Goal: Task Accomplishment & Management: Use online tool/utility

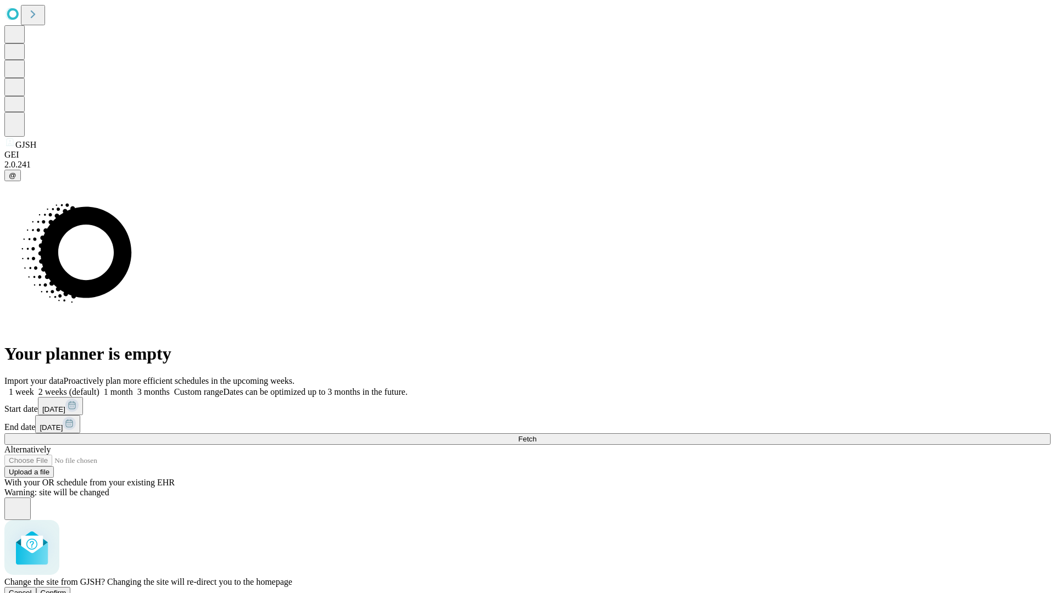
click at [66, 589] on span "Confirm" at bounding box center [54, 593] width 26 height 8
click at [99, 387] on label "2 weeks (default)" at bounding box center [66, 391] width 65 height 9
click at [536, 435] on span "Fetch" at bounding box center [527, 439] width 18 height 8
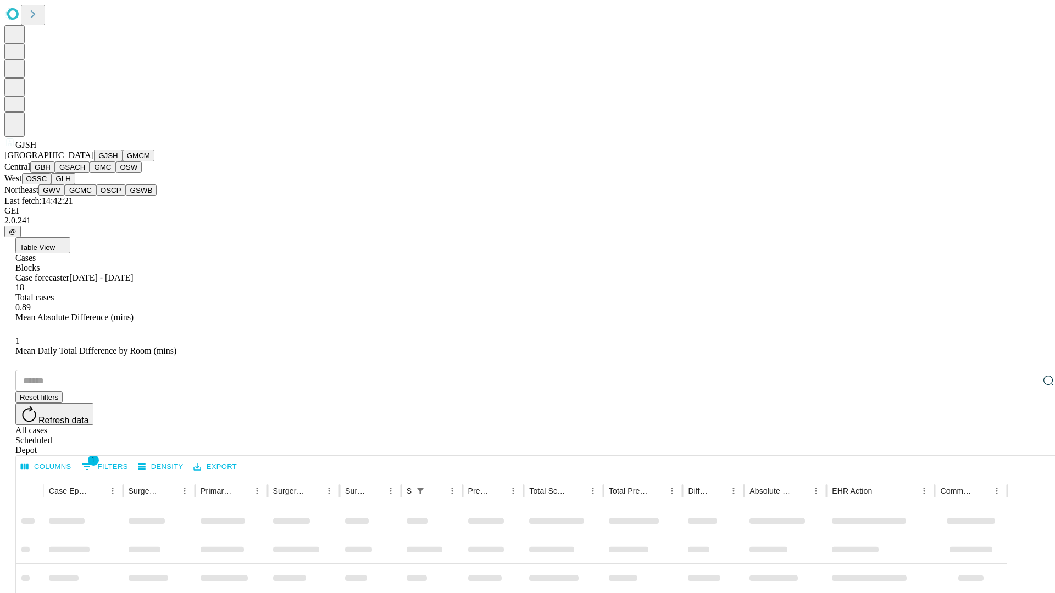
click at [122, 162] on button "GMCM" at bounding box center [138, 156] width 32 height 12
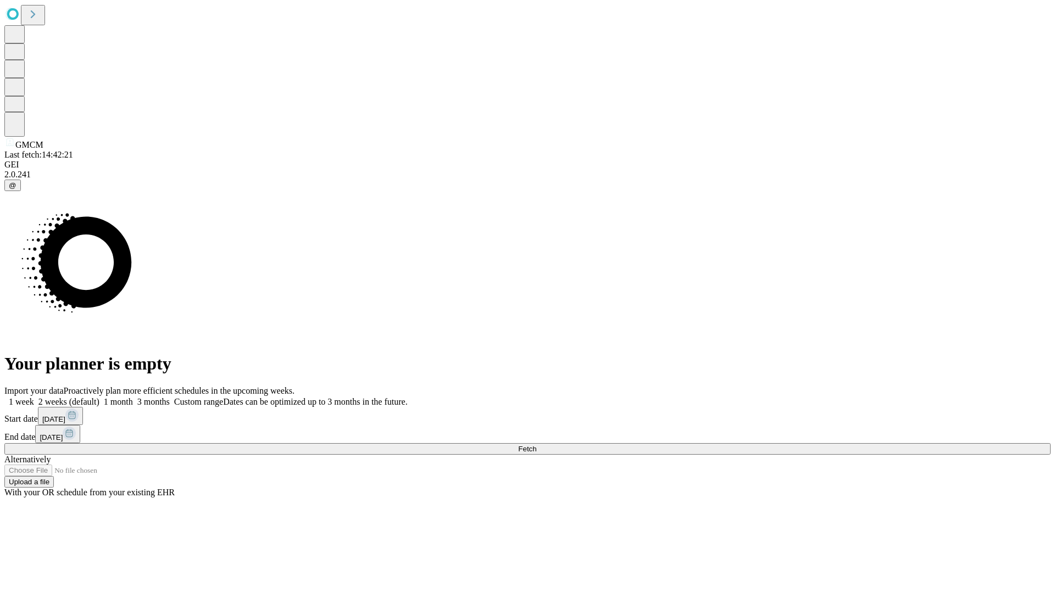
click at [99, 397] on label "2 weeks (default)" at bounding box center [66, 401] width 65 height 9
click at [536, 445] on span "Fetch" at bounding box center [527, 449] width 18 height 8
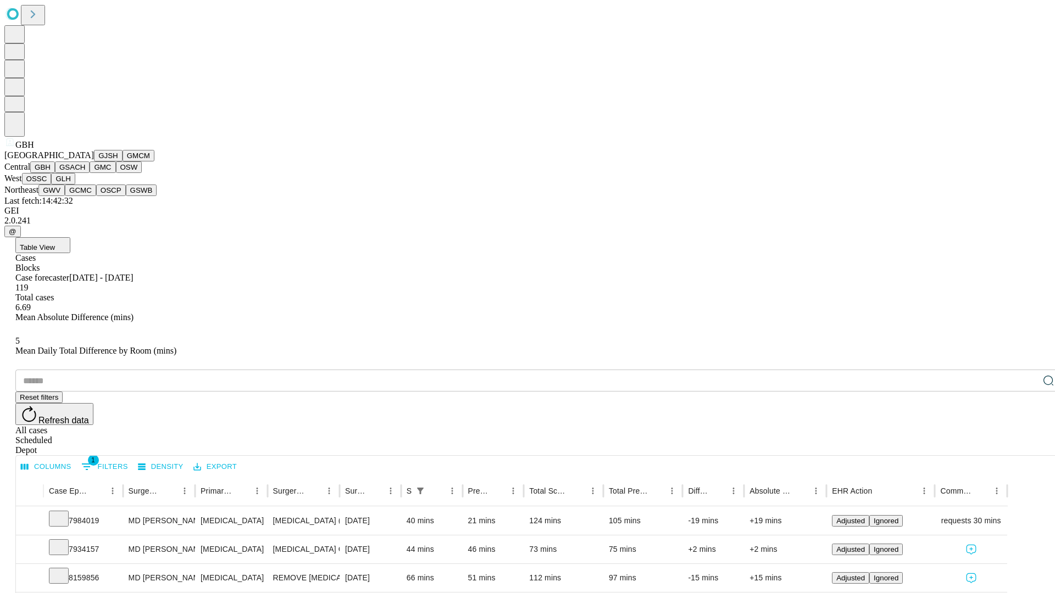
click at [85, 173] on button "GSACH" at bounding box center [72, 168] width 35 height 12
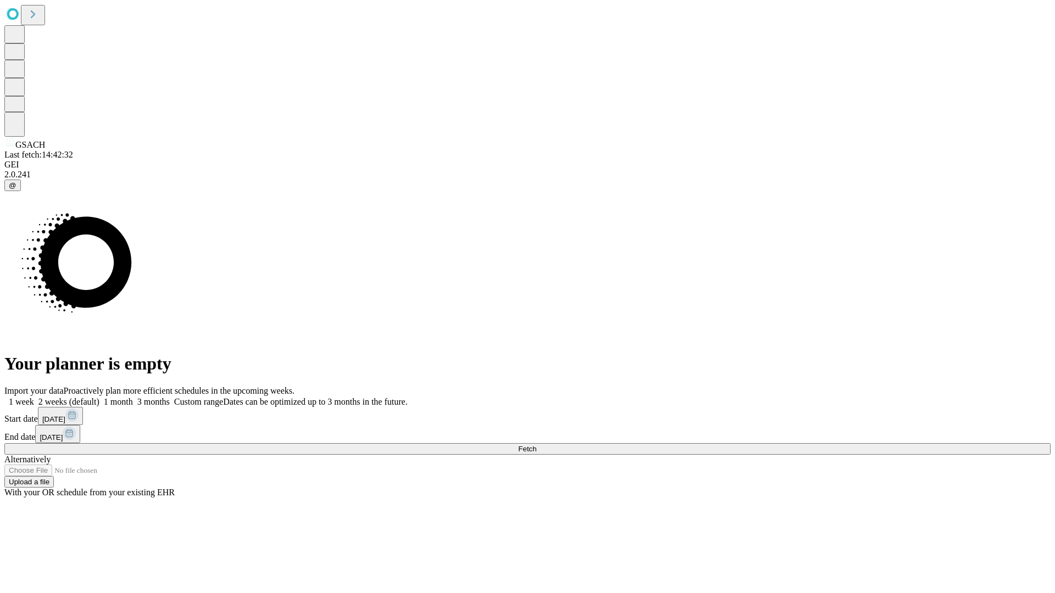
click at [99, 397] on label "2 weeks (default)" at bounding box center [66, 401] width 65 height 9
click at [536, 445] on span "Fetch" at bounding box center [527, 449] width 18 height 8
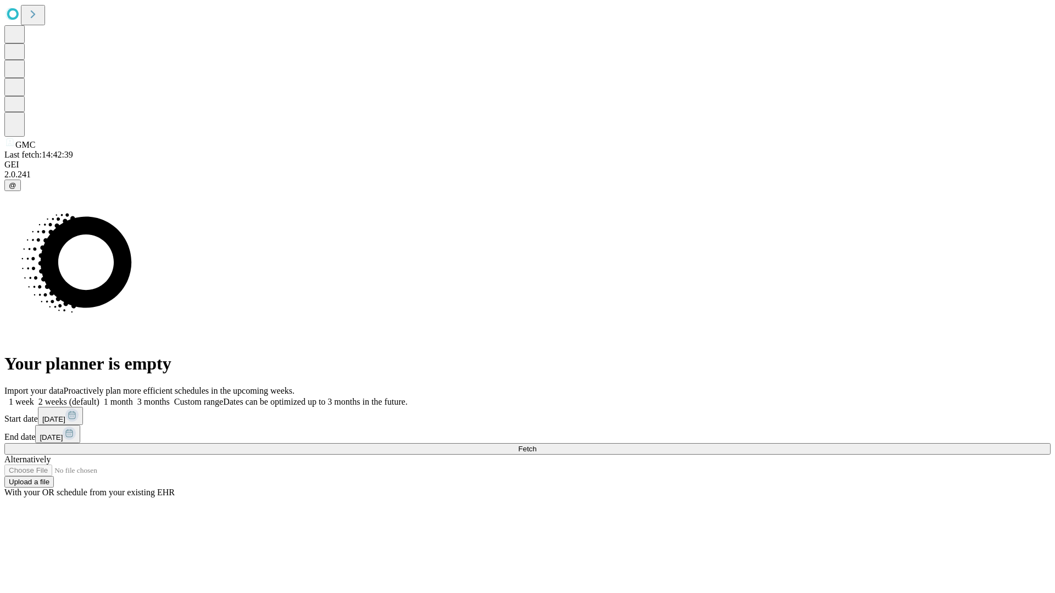
click at [99, 397] on label "2 weeks (default)" at bounding box center [66, 401] width 65 height 9
click at [536, 445] on span "Fetch" at bounding box center [527, 449] width 18 height 8
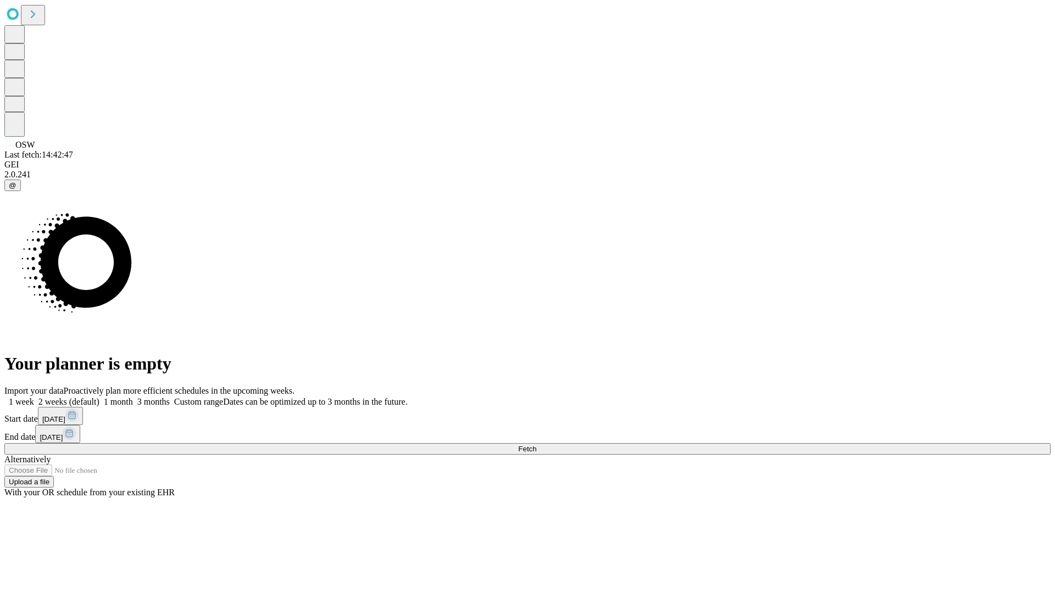
click at [99, 397] on label "2 weeks (default)" at bounding box center [66, 401] width 65 height 9
click at [536, 445] on span "Fetch" at bounding box center [527, 449] width 18 height 8
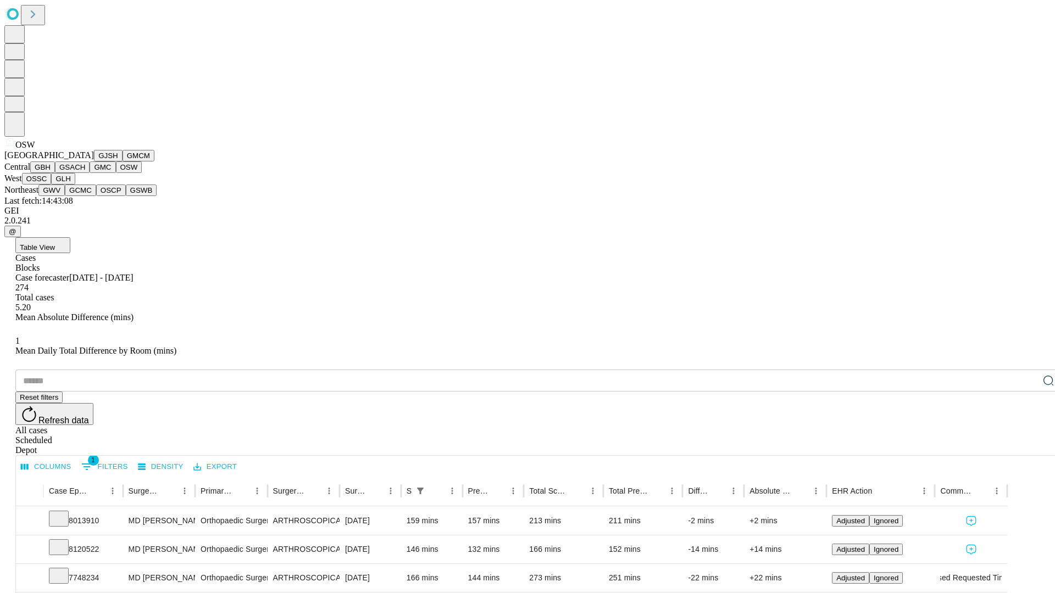
click at [52, 185] on button "OSSC" at bounding box center [37, 179] width 30 height 12
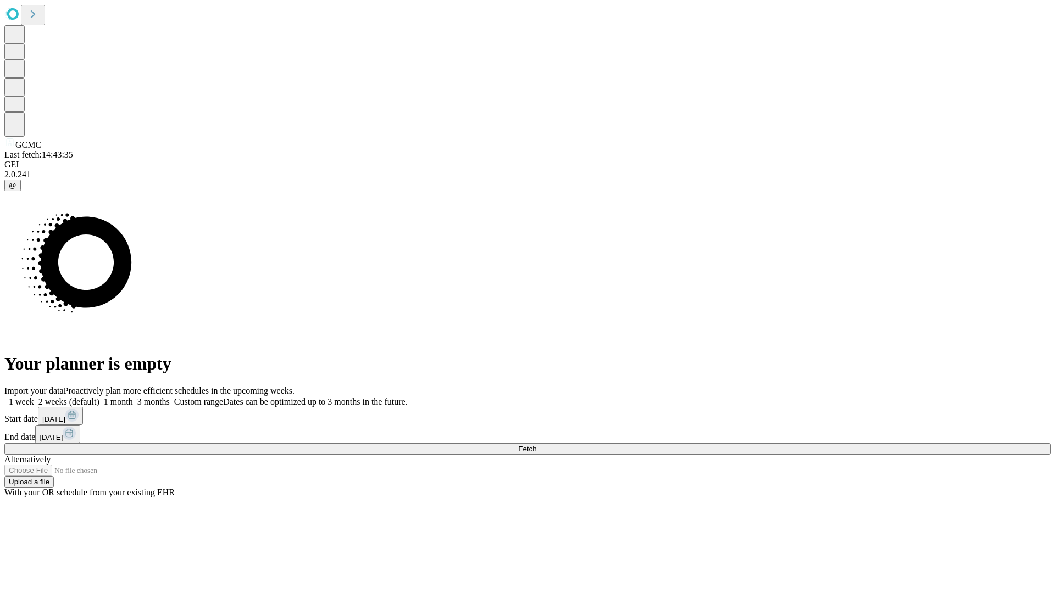
click at [99, 397] on label "2 weeks (default)" at bounding box center [66, 401] width 65 height 9
click at [536, 445] on span "Fetch" at bounding box center [527, 449] width 18 height 8
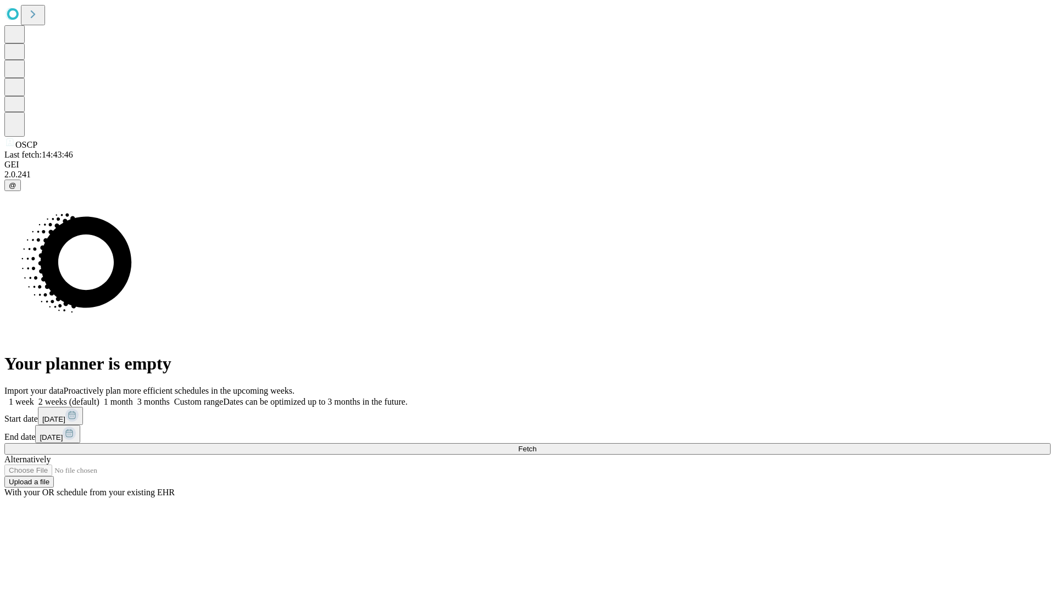
click at [99, 397] on label "2 weeks (default)" at bounding box center [66, 401] width 65 height 9
click at [536, 445] on span "Fetch" at bounding box center [527, 449] width 18 height 8
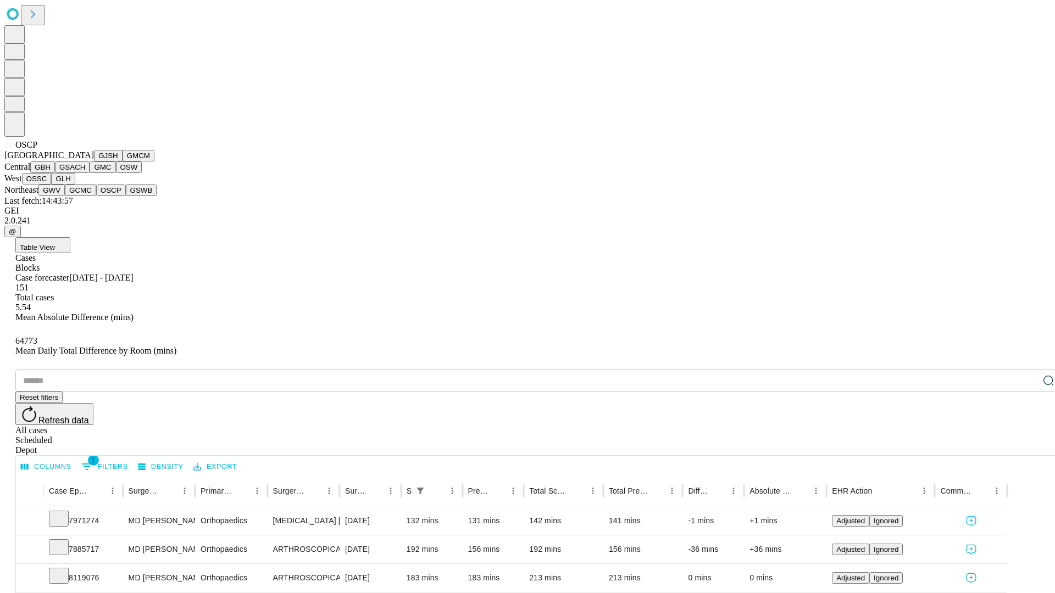
click at [126, 196] on button "GSWB" at bounding box center [141, 191] width 31 height 12
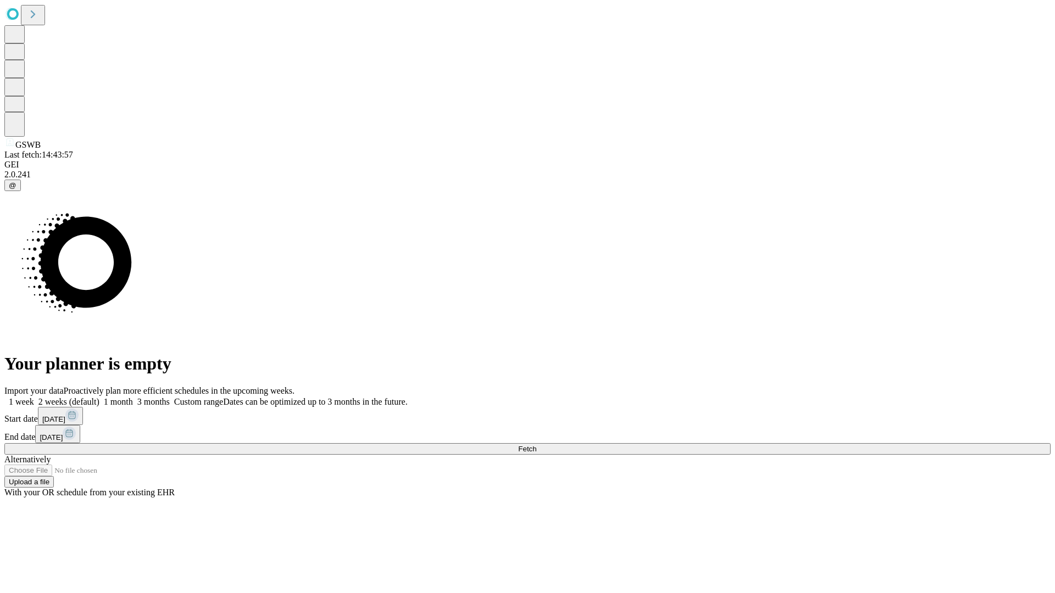
click at [99, 397] on label "2 weeks (default)" at bounding box center [66, 401] width 65 height 9
click at [536, 445] on span "Fetch" at bounding box center [527, 449] width 18 height 8
